Goal: Task Accomplishment & Management: Complete application form

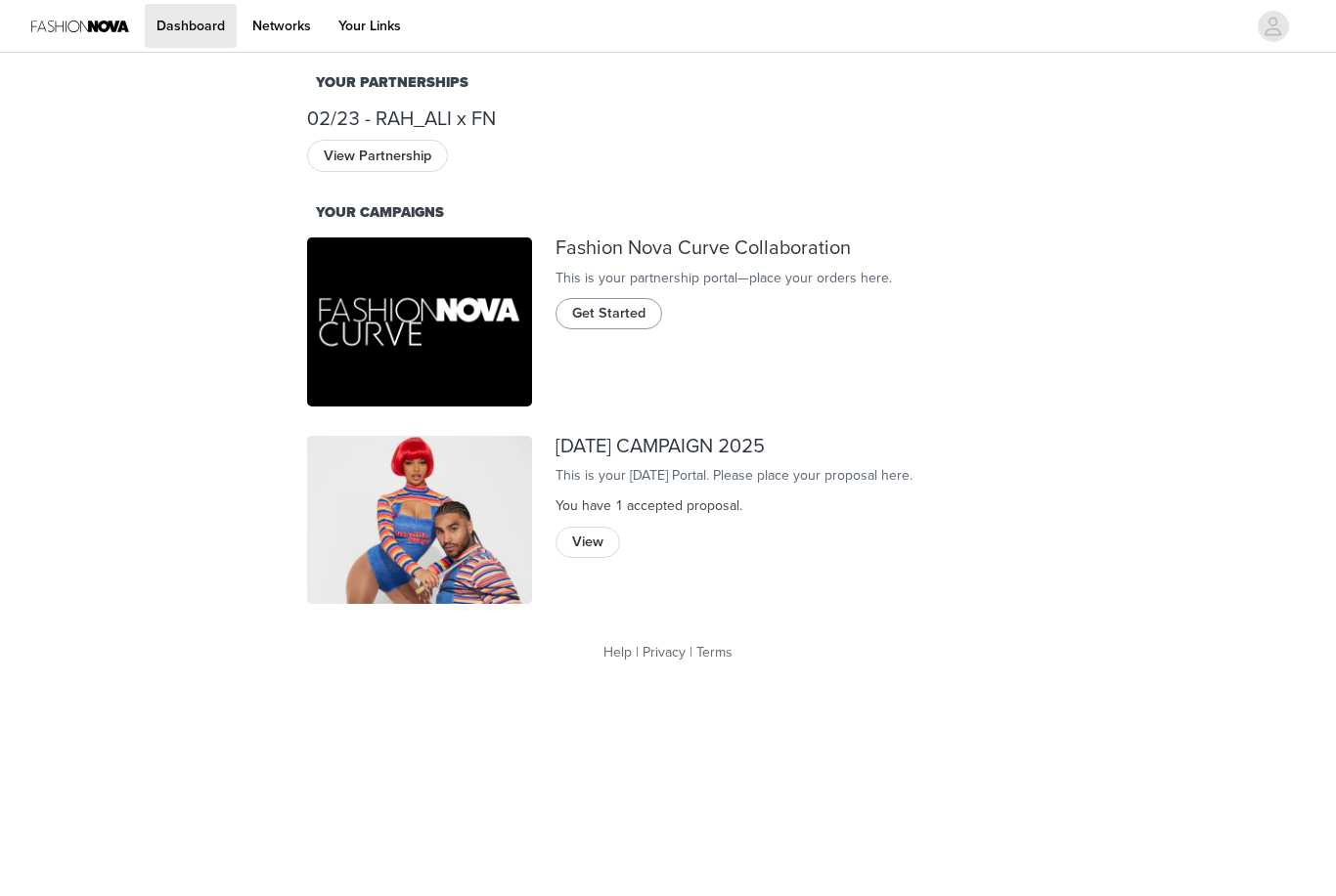
click at [644, 329] on button "Get Started" at bounding box center [609, 314] width 107 height 32
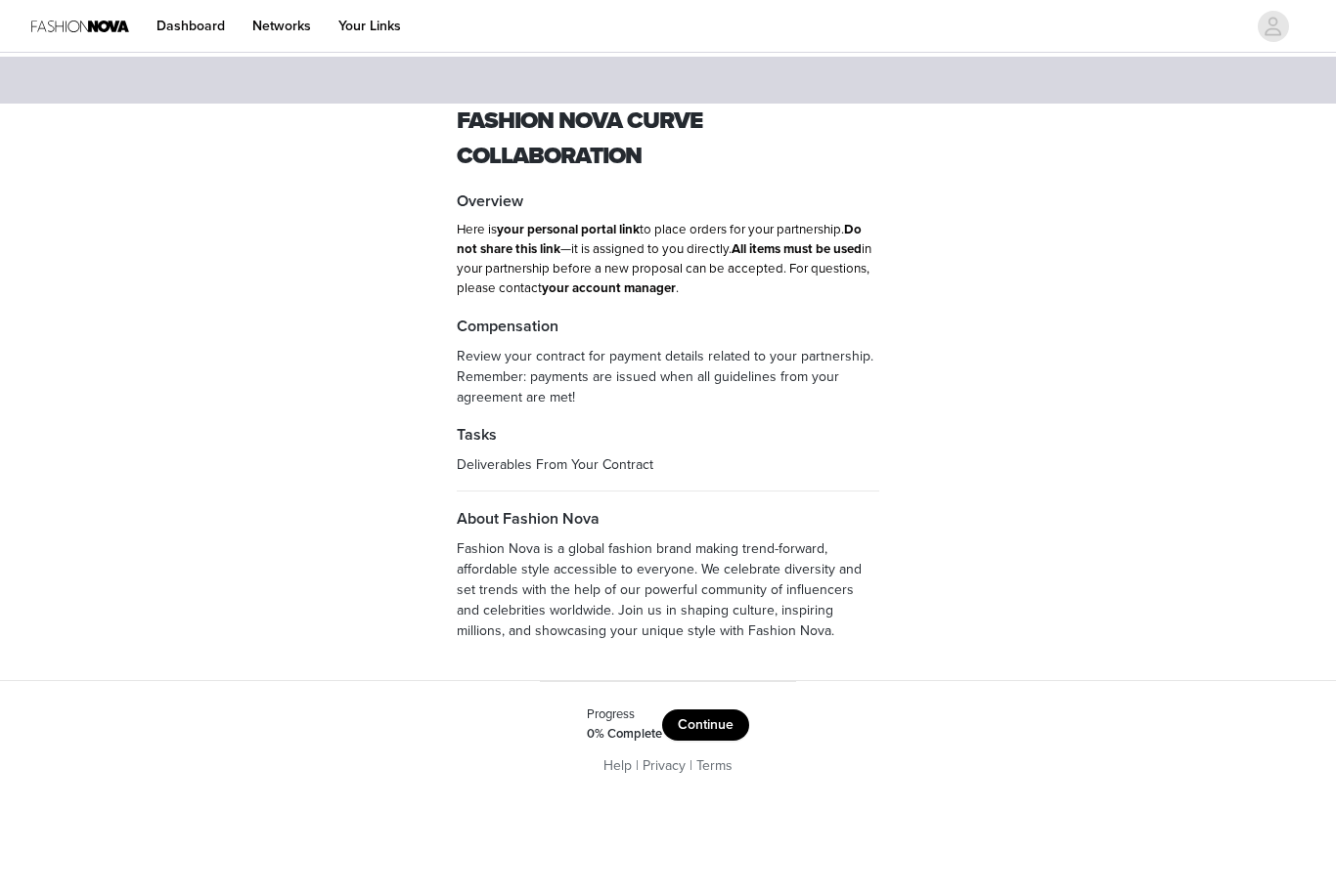
click at [726, 729] on button "Continue" at bounding box center [706, 725] width 87 height 32
click at [717, 727] on button "Get Started" at bounding box center [698, 721] width 101 height 32
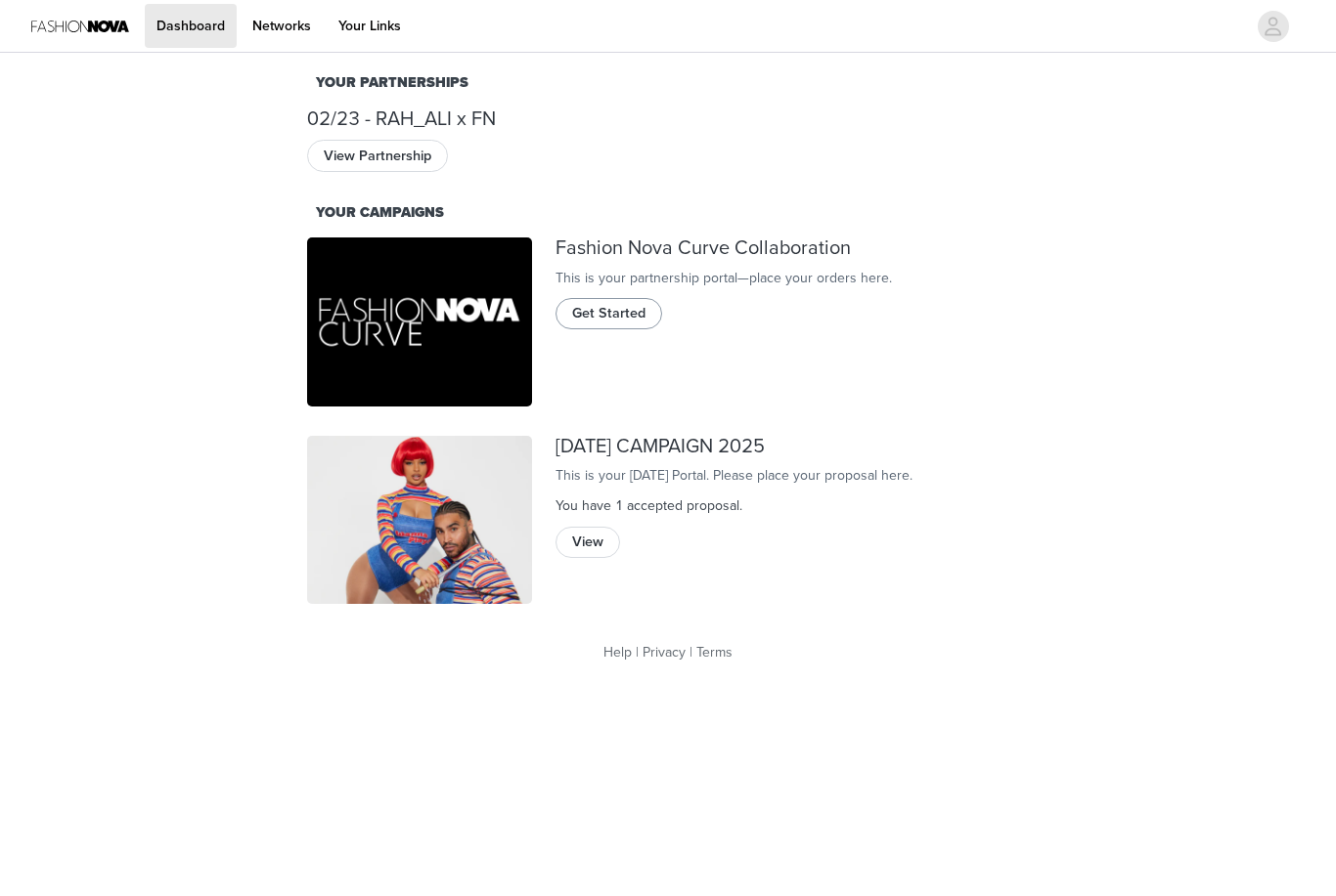
click at [601, 323] on span "Get Started" at bounding box center [609, 314] width 73 height 22
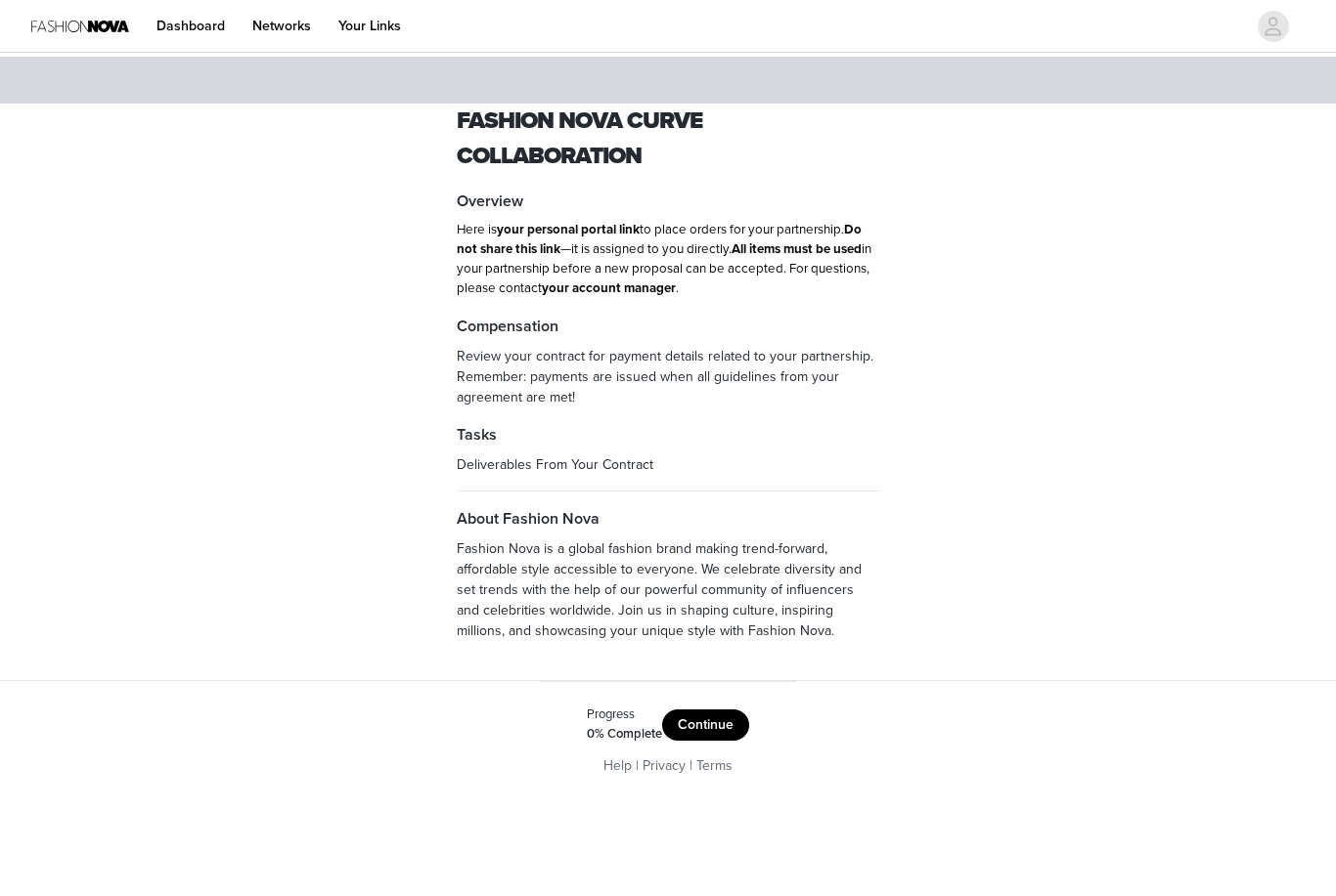
click at [726, 734] on button "Continue" at bounding box center [706, 725] width 87 height 32
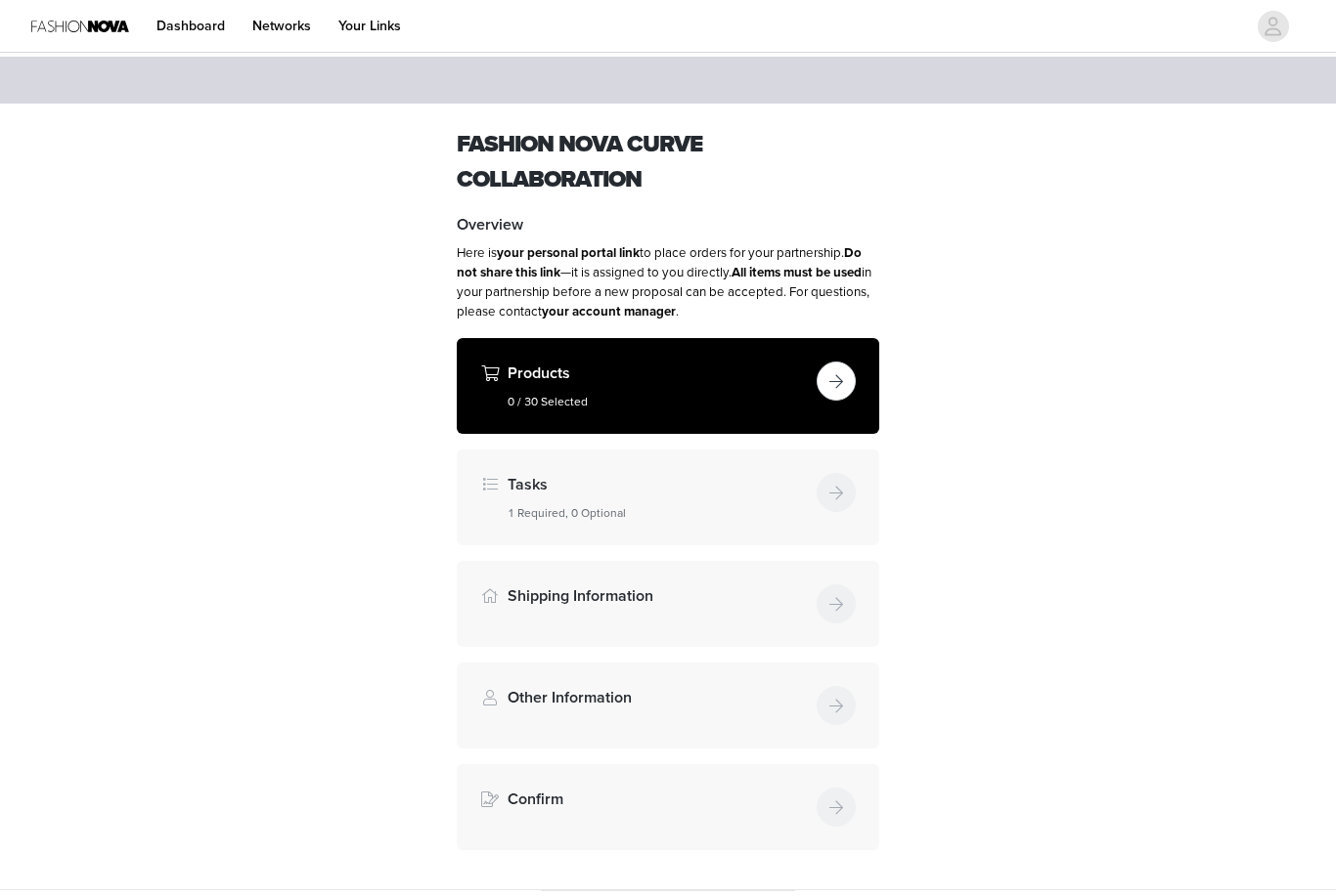
click at [855, 377] on button "button" at bounding box center [836, 381] width 40 height 40
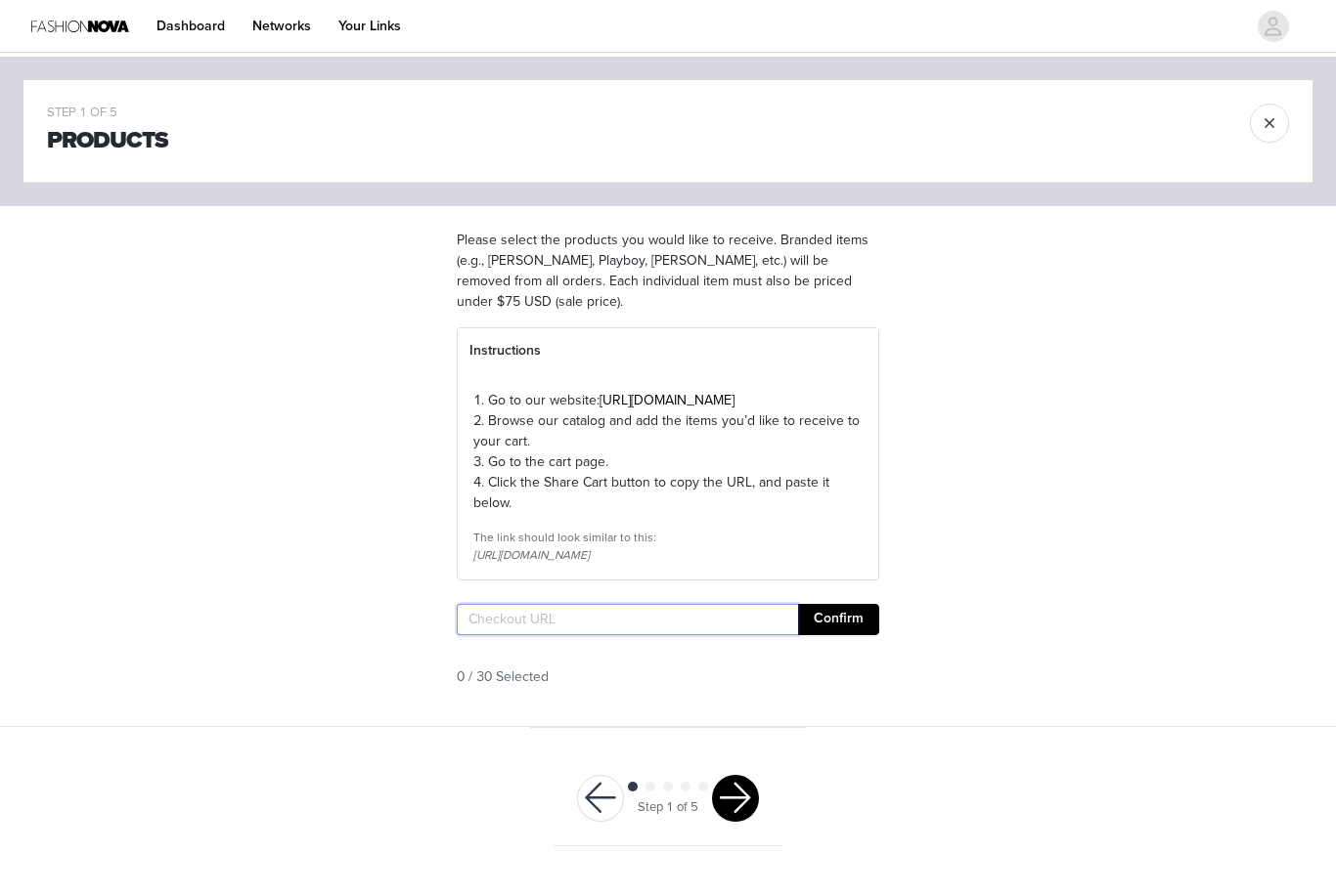
click at [657, 635] on input "text" at bounding box center [626, 620] width 341 height 32
click at [599, 635] on input "text" at bounding box center [626, 620] width 341 height 32
paste input "[URL][DOMAIN_NAME]"
type input "[URL][DOMAIN_NAME]"
click at [855, 635] on button "Confirm" at bounding box center [838, 620] width 81 height 32
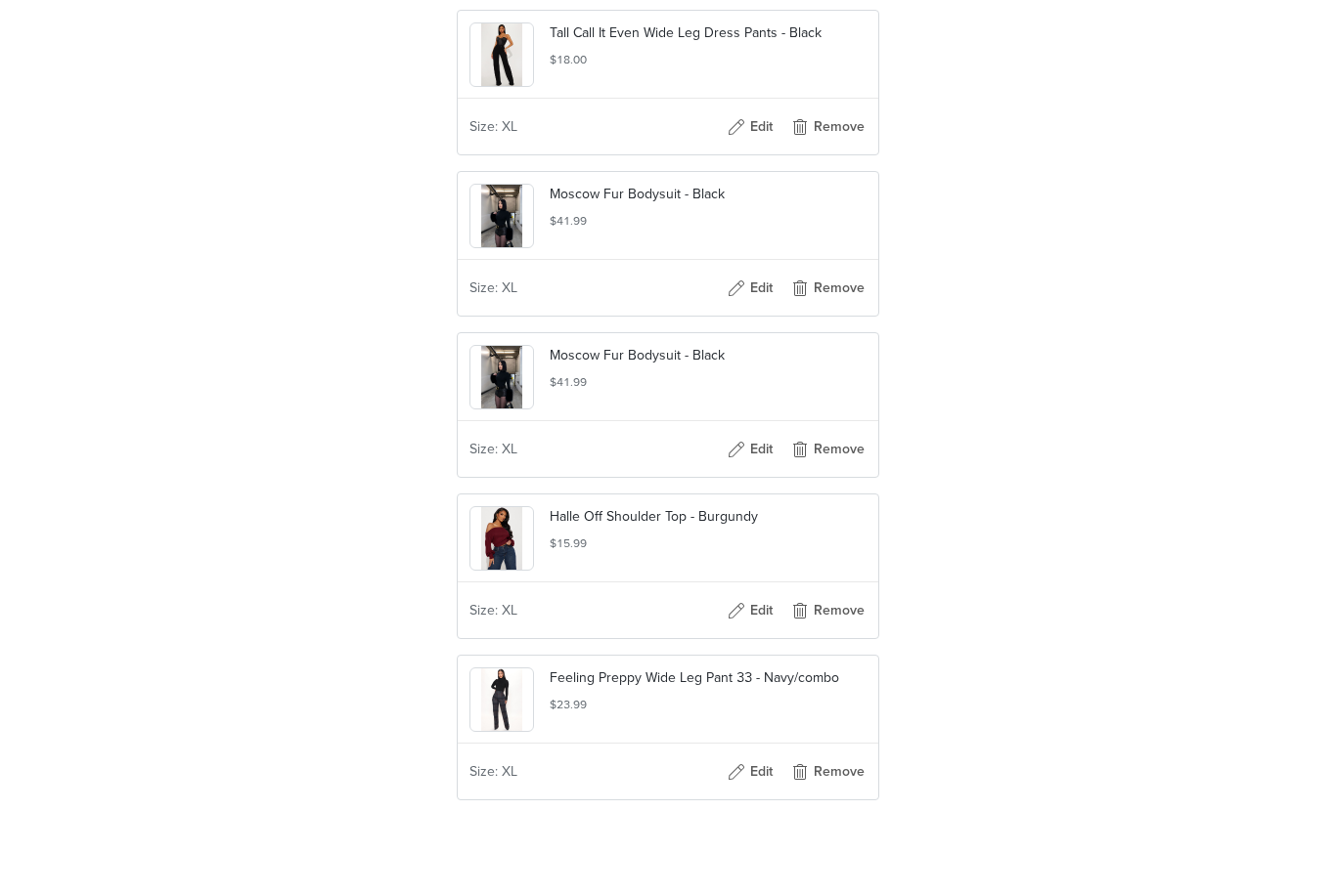
scroll to position [4851, 0]
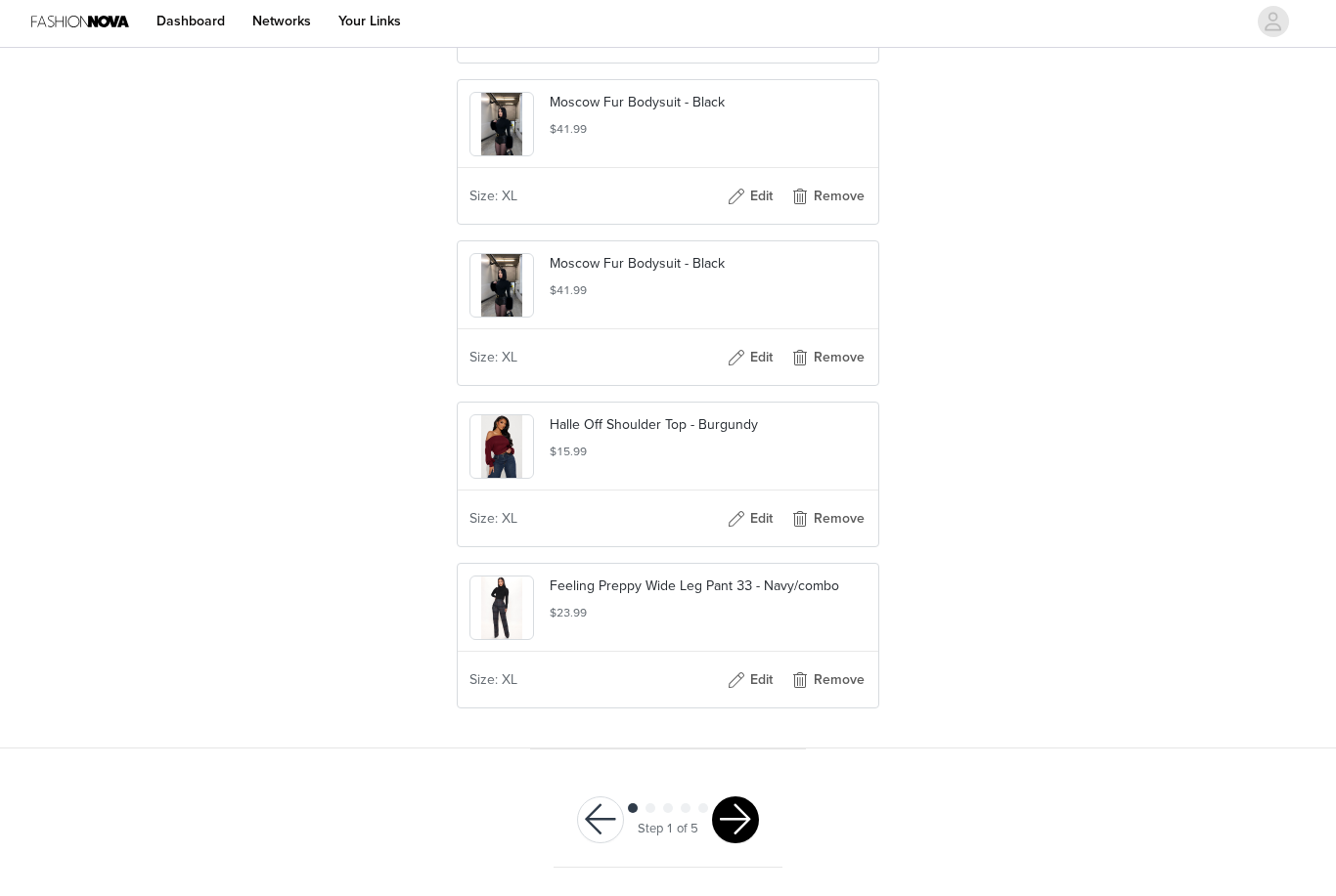
click at [755, 823] on button "button" at bounding box center [734, 824] width 46 height 46
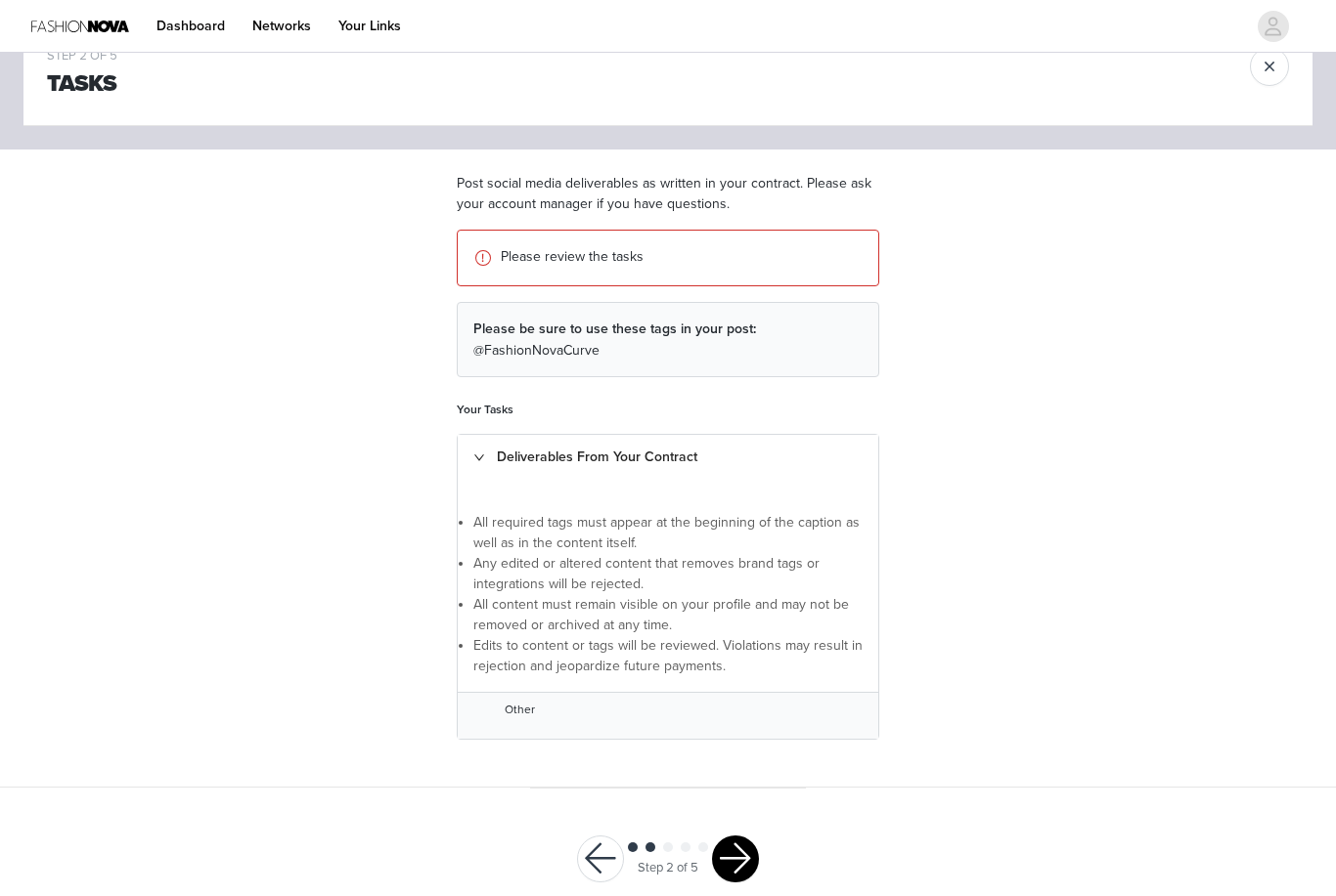
scroll to position [88, 0]
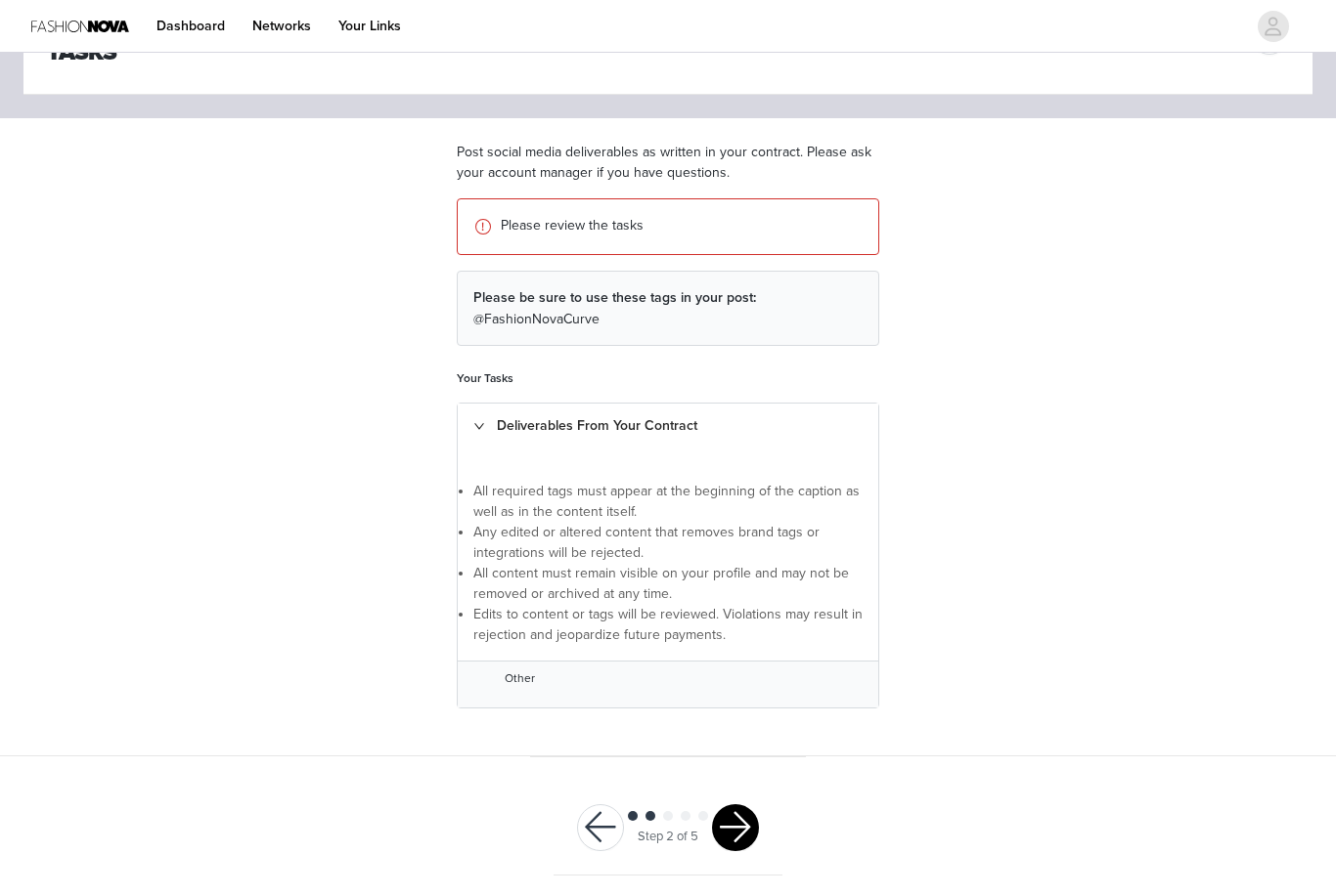
click at [758, 824] on button "button" at bounding box center [734, 827] width 46 height 46
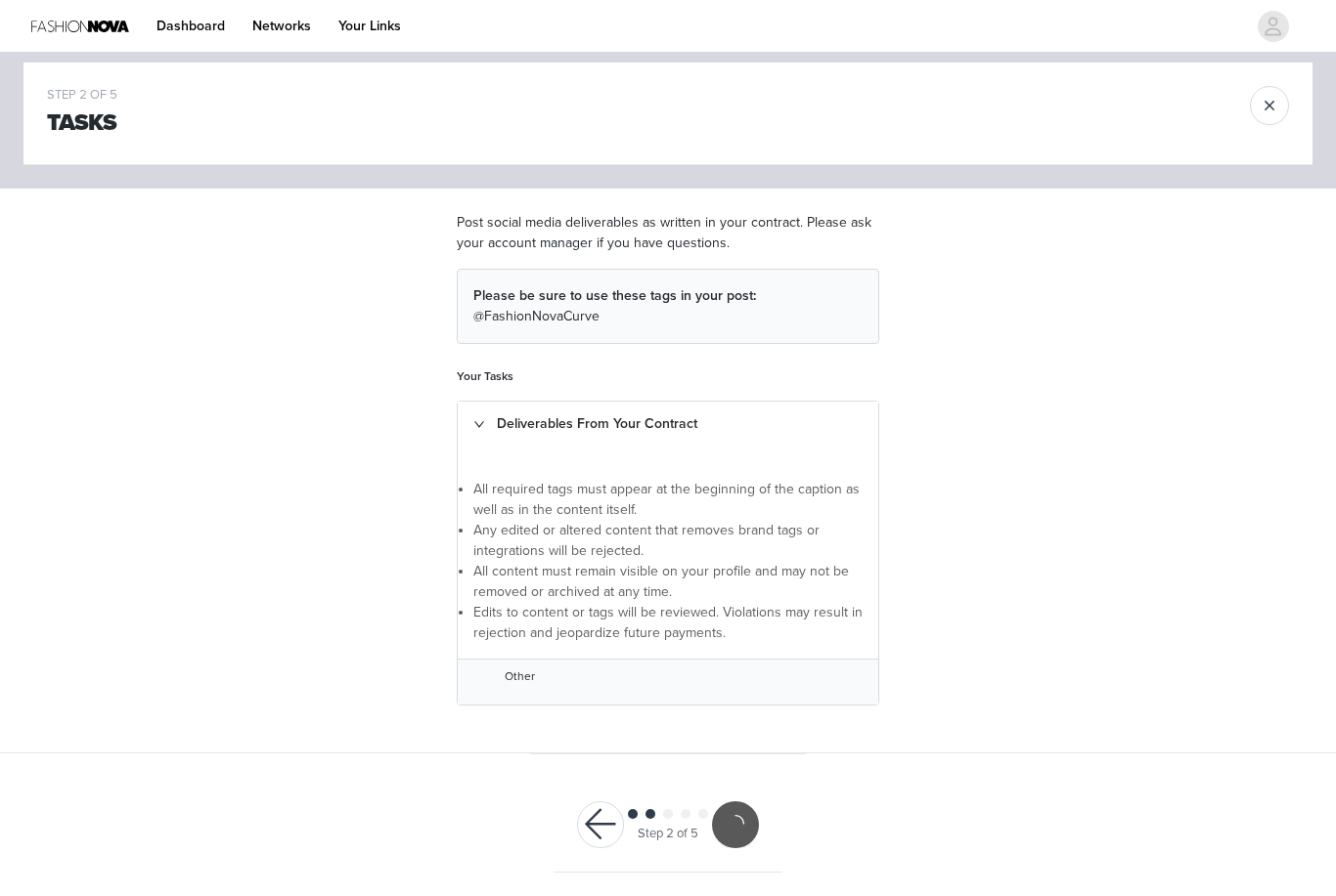
scroll to position [16, 0]
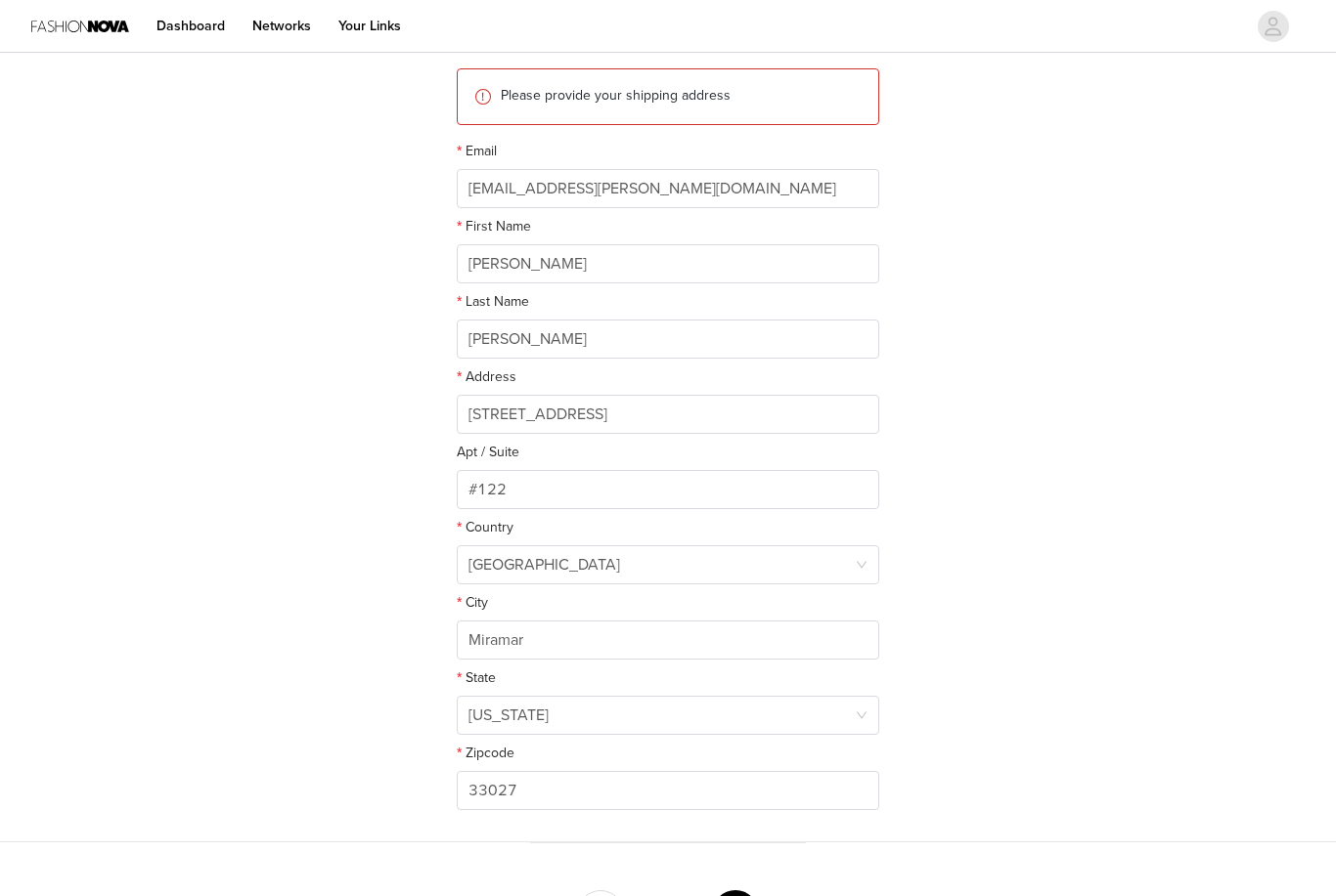
scroll to position [251, 0]
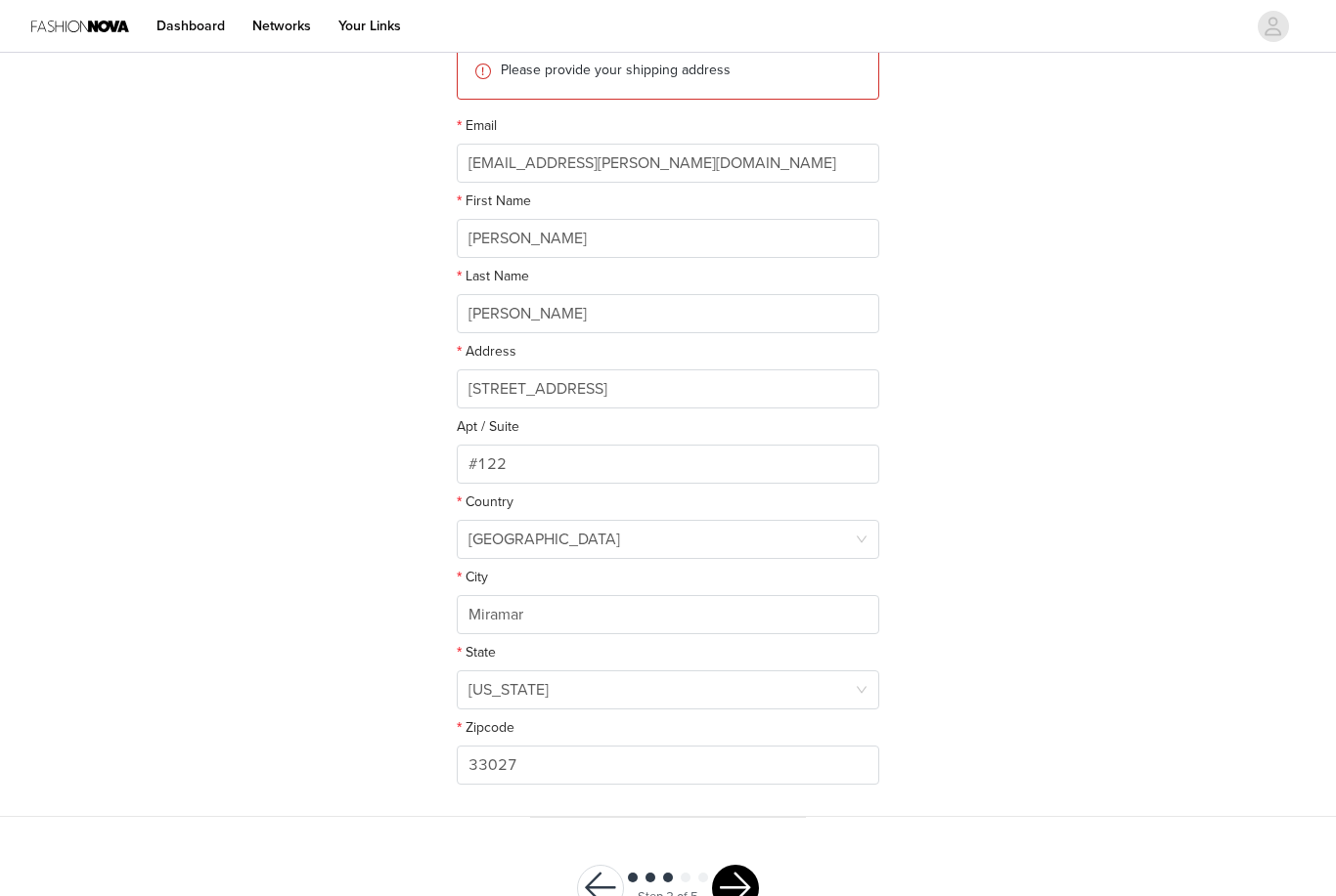
click at [758, 887] on button "button" at bounding box center [734, 888] width 46 height 46
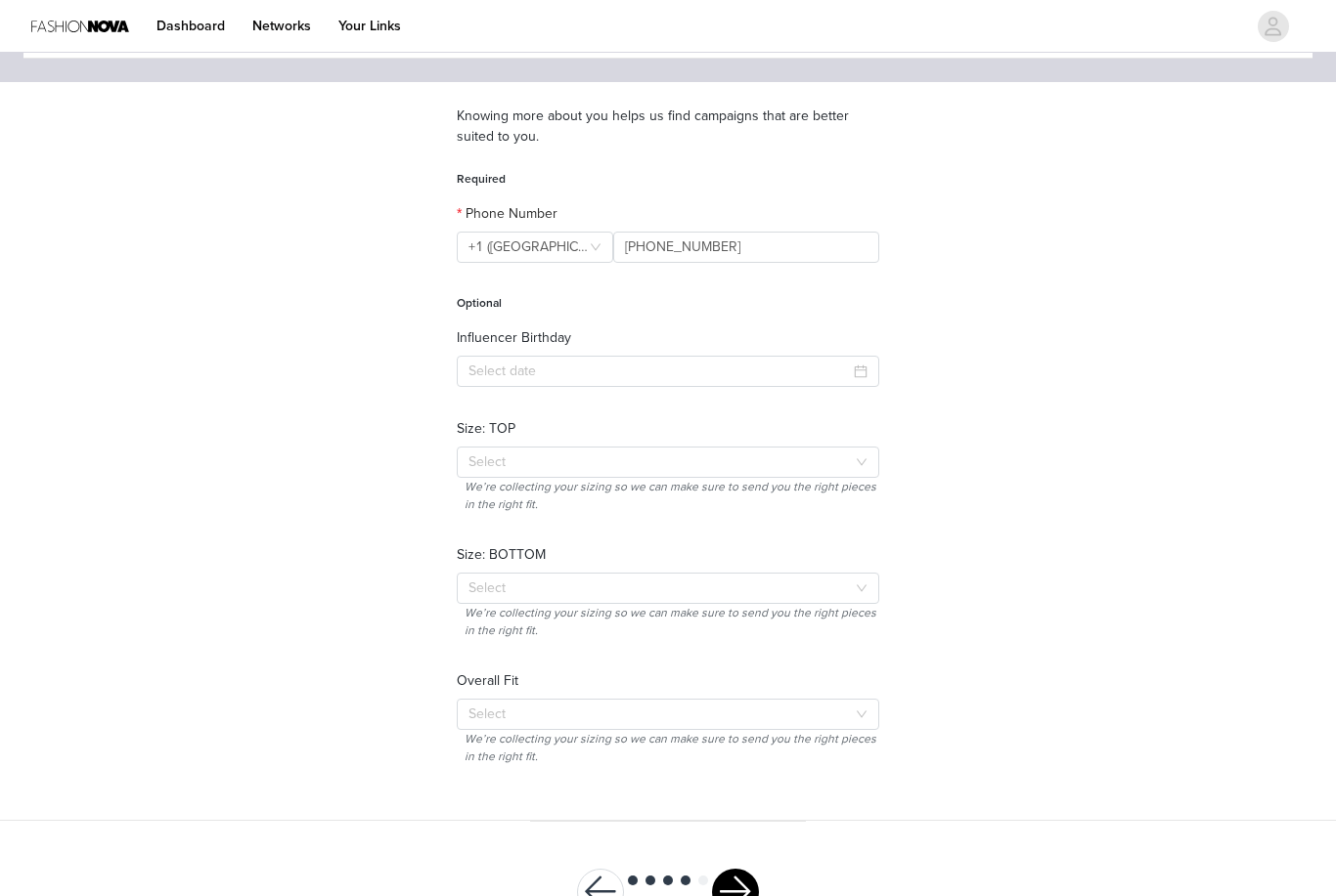
scroll to position [128, 0]
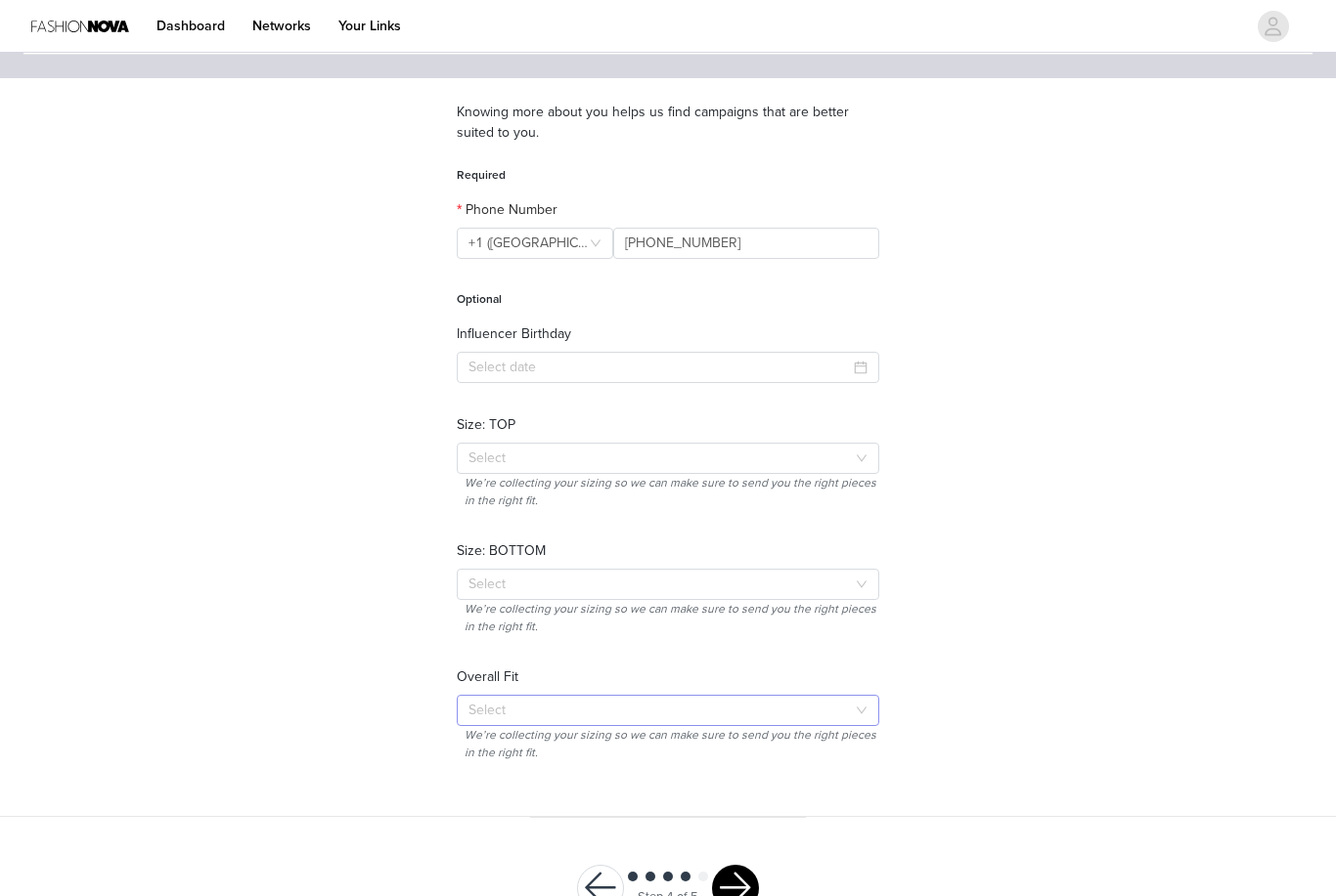
click at [877, 697] on div "Select" at bounding box center [667, 711] width 422 height 32
click at [1087, 504] on div "STEP 4 OF 5 Other Information Knowing more about you helps us find campaigns th…" at bounding box center [668, 373] width 1336 height 889
click at [754, 895] on button "button" at bounding box center [734, 888] width 46 height 46
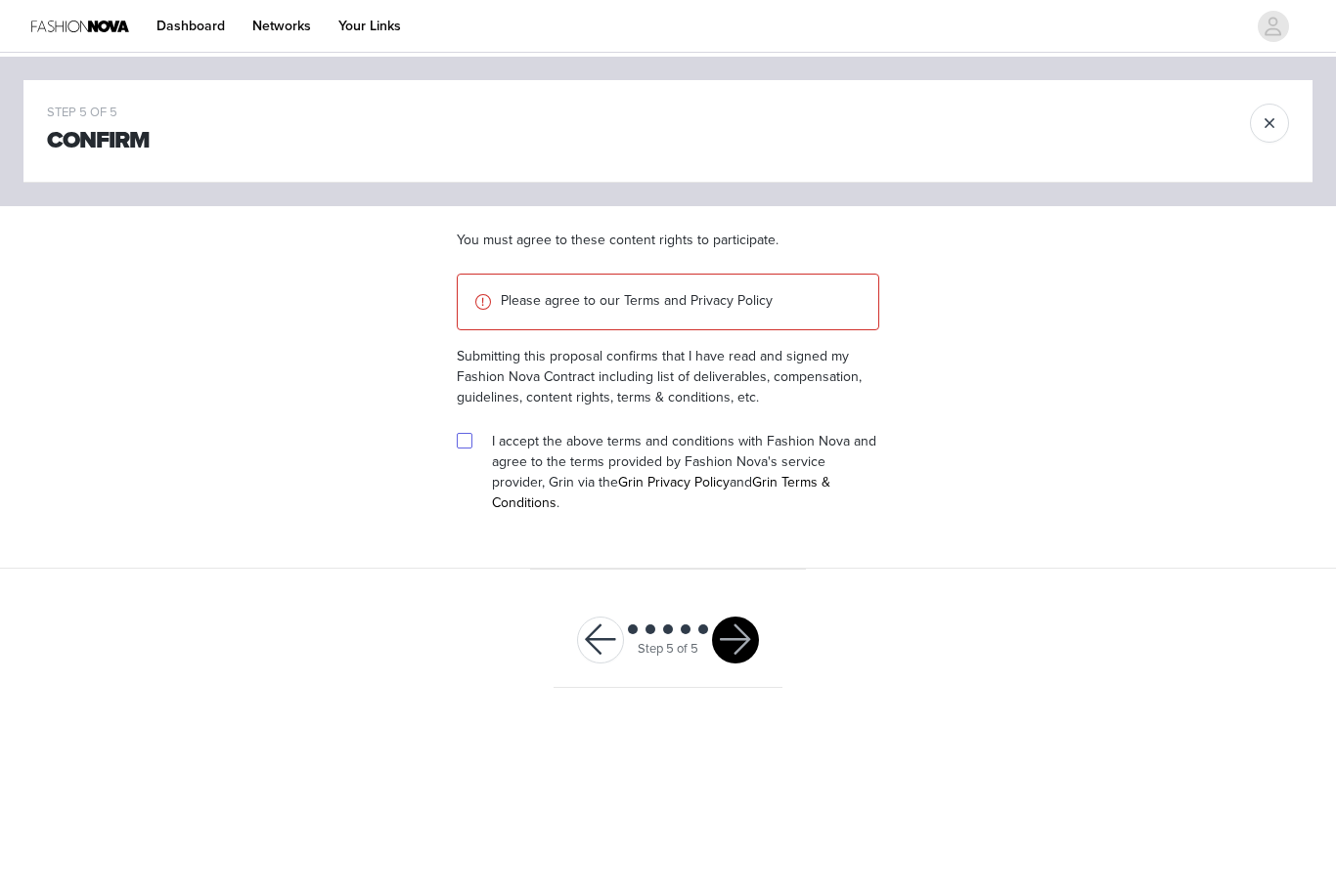
click at [469, 439] on input "checkbox" at bounding box center [463, 440] width 14 height 14
checkbox input "true"
click at [753, 623] on button "button" at bounding box center [734, 639] width 46 height 46
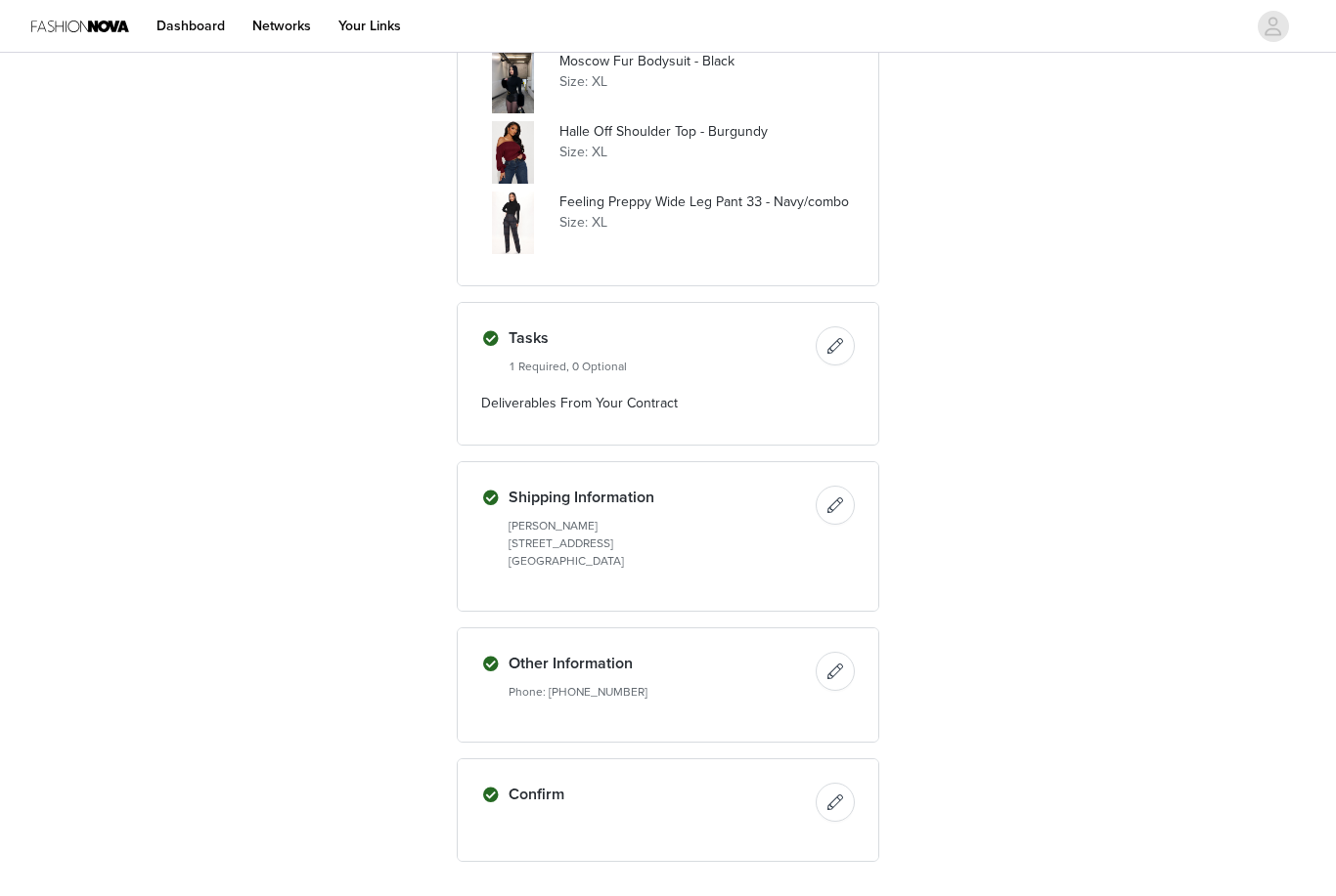
scroll to position [2349, 0]
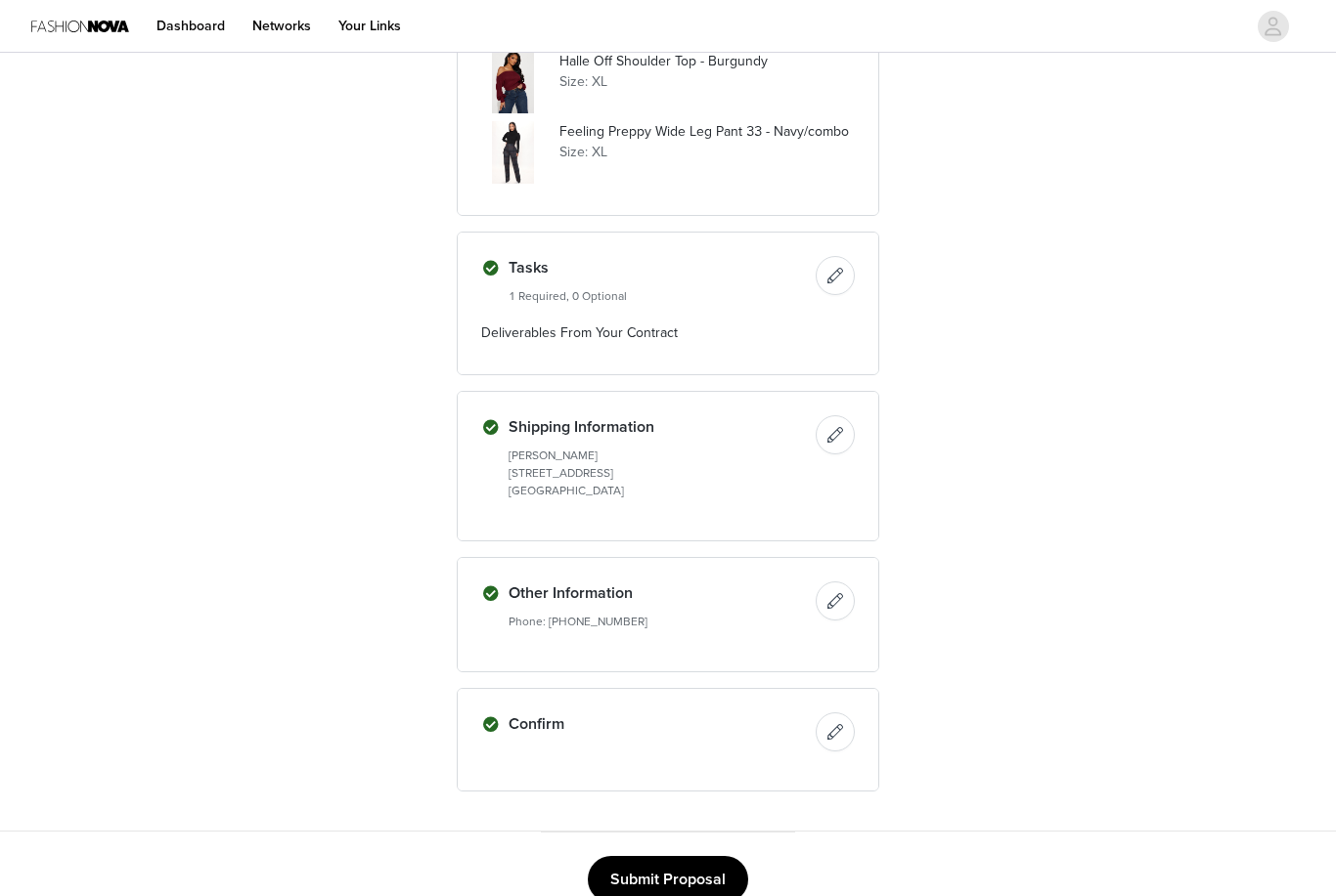
click at [724, 885] on button "Submit Proposal" at bounding box center [668, 879] width 160 height 46
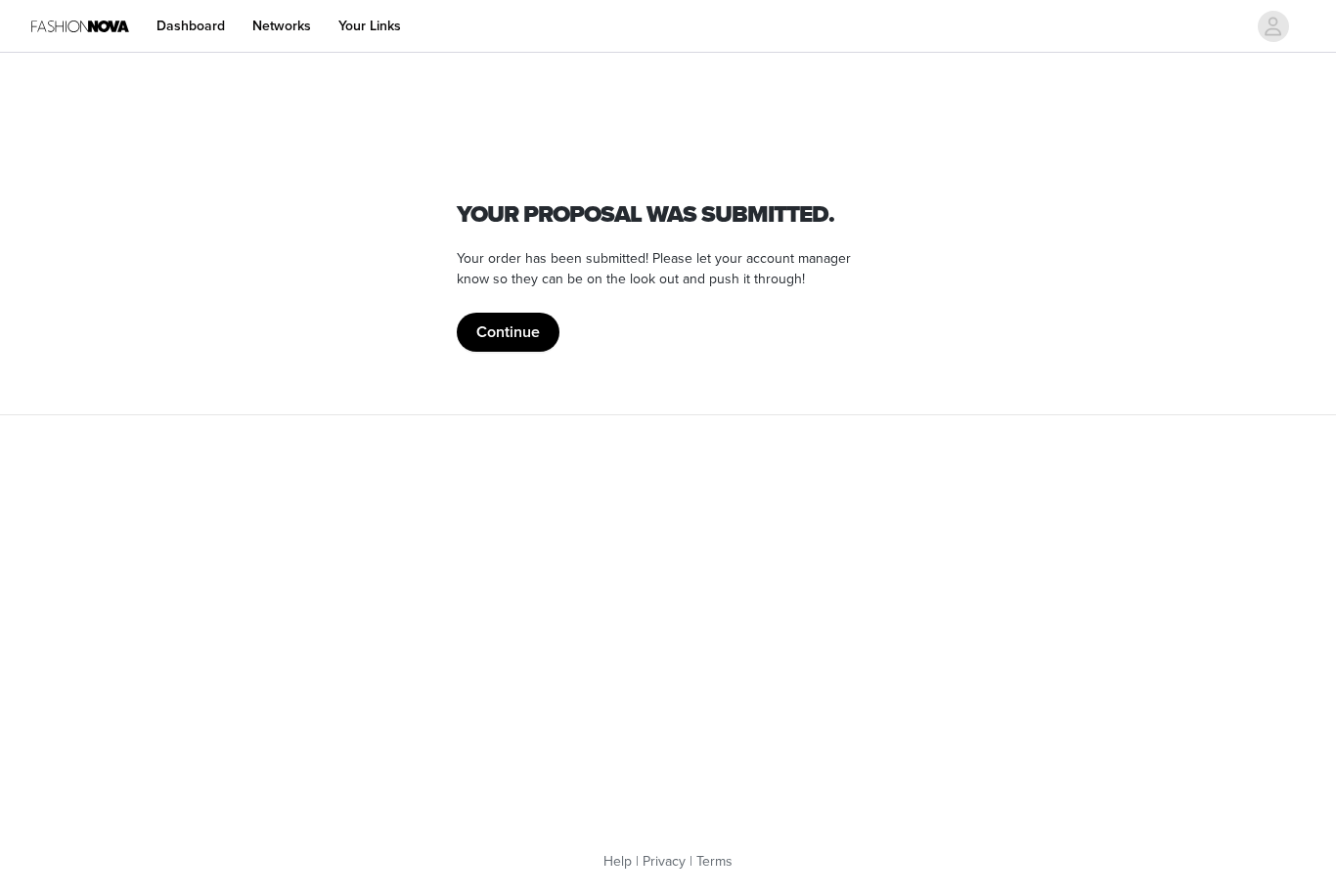
click at [522, 343] on button "Continue" at bounding box center [508, 333] width 103 height 40
